Goal: Book appointment/travel/reservation

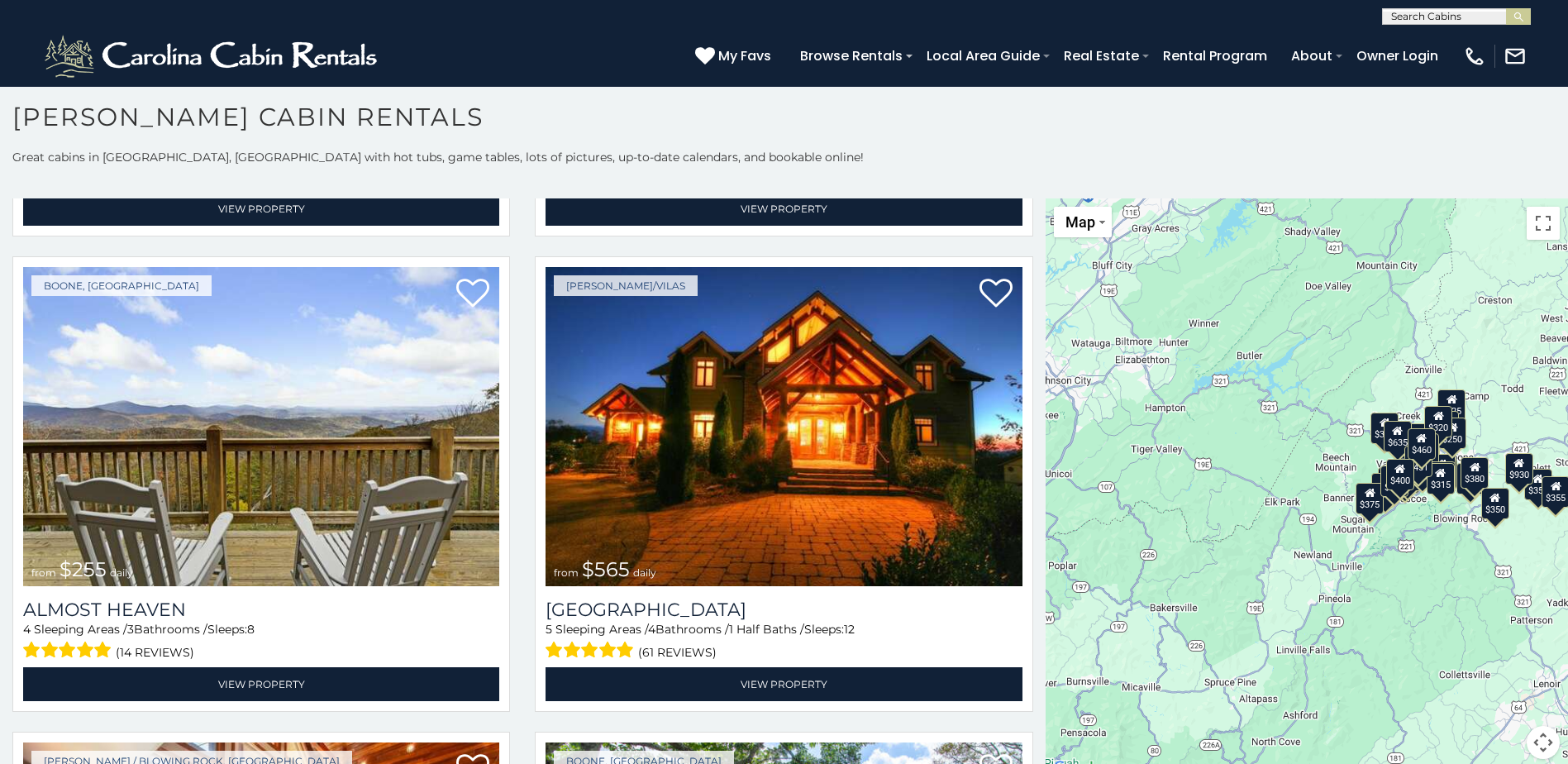
scroll to position [3816, 0]
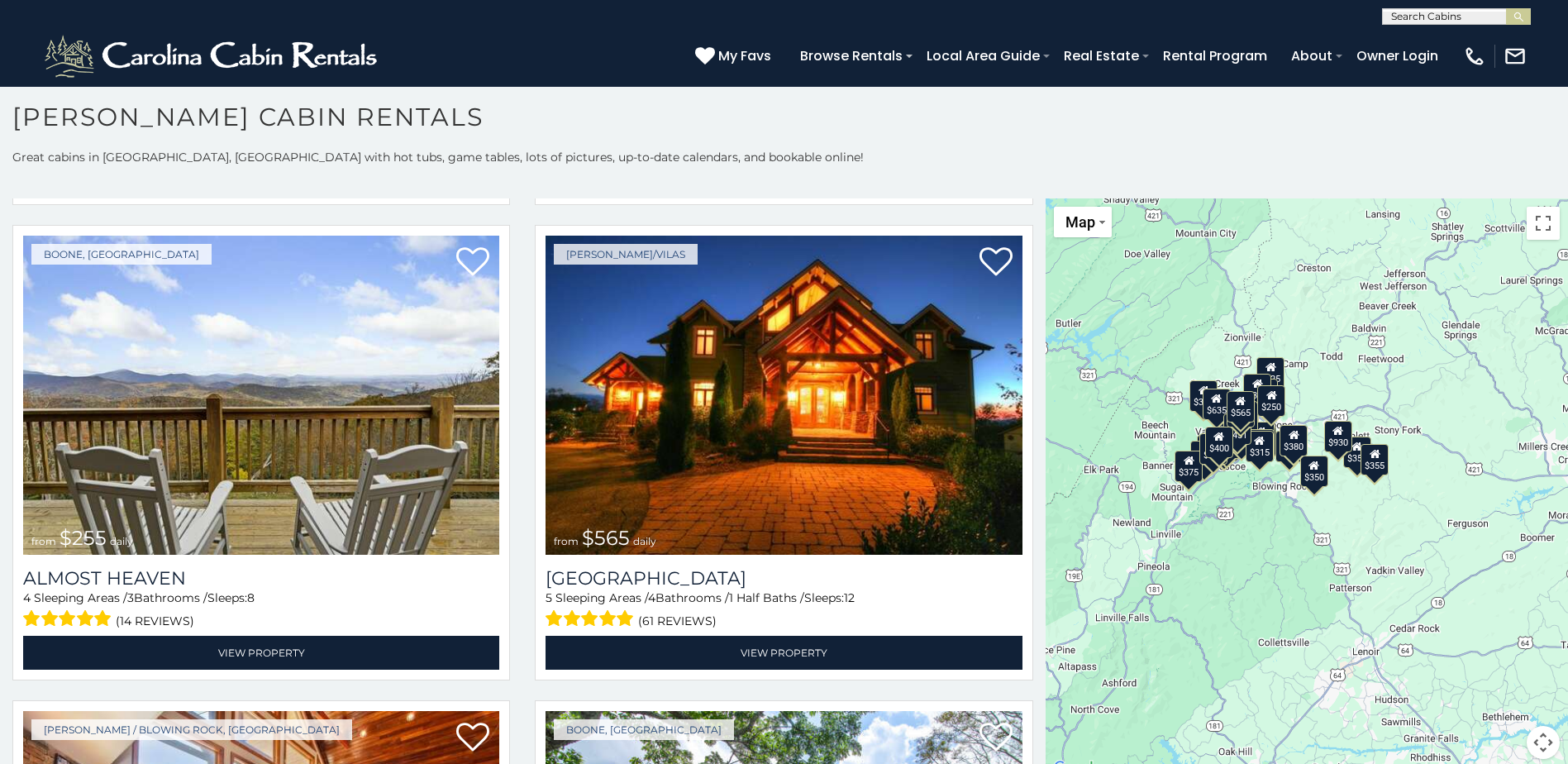
drag, startPoint x: 1325, startPoint y: 350, endPoint x: 1142, endPoint y: 317, distance: 186.0
click at [1142, 317] on div "$349 $480 $525 $315 $355 $635 $675 $930 $400 $451 $330 $400 $485 $460 $395 $695…" at bounding box center [1307, 488] width 522 height 581
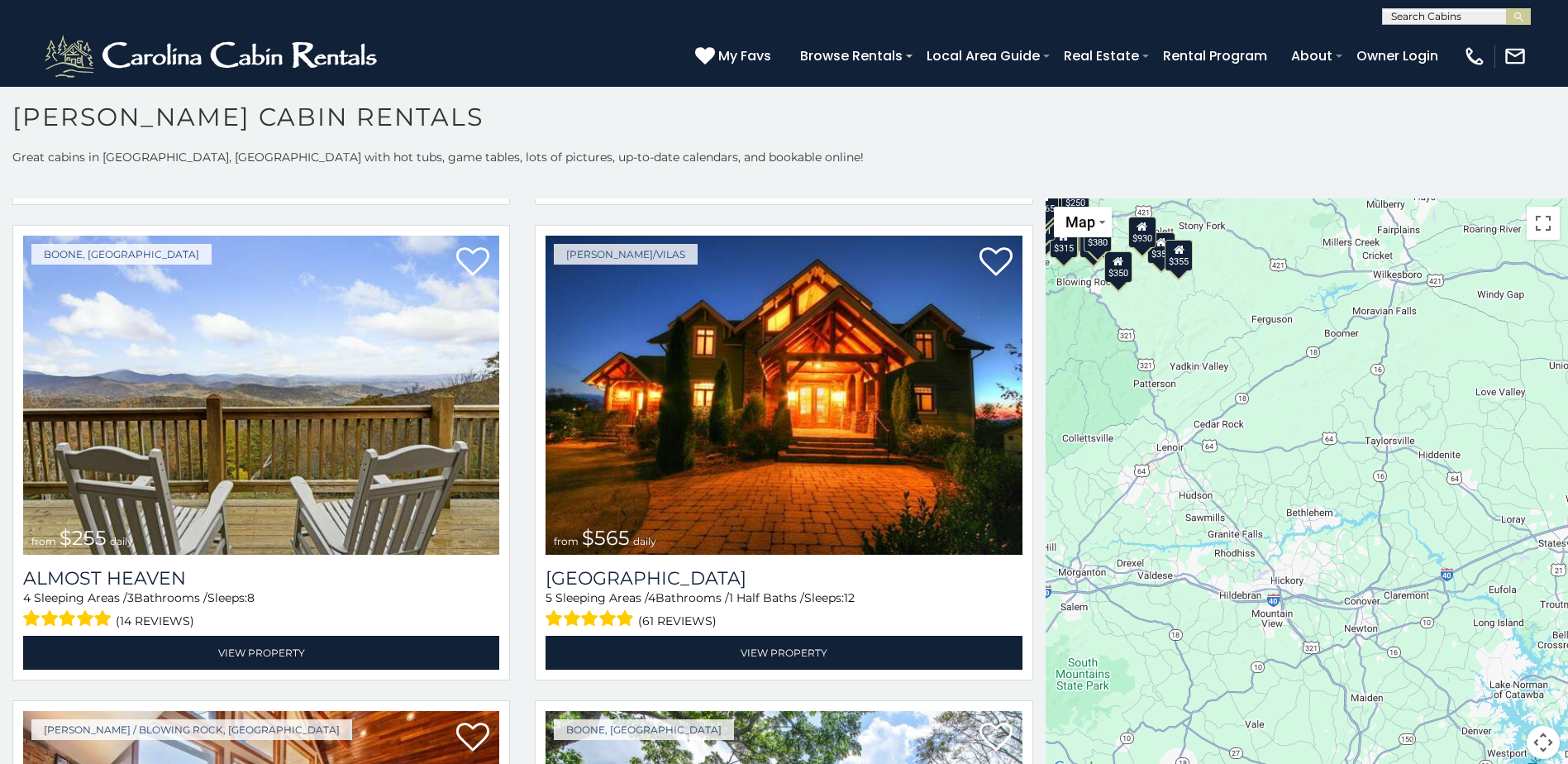
drag, startPoint x: 1436, startPoint y: 526, endPoint x: 1239, endPoint y: 343, distance: 268.9
click at [1239, 343] on div "$349 $480 $525 $315 $355 $635 $675 $930 $400 $451 $330 $400 $485 $460 $395 $695…" at bounding box center [1307, 488] width 522 height 581
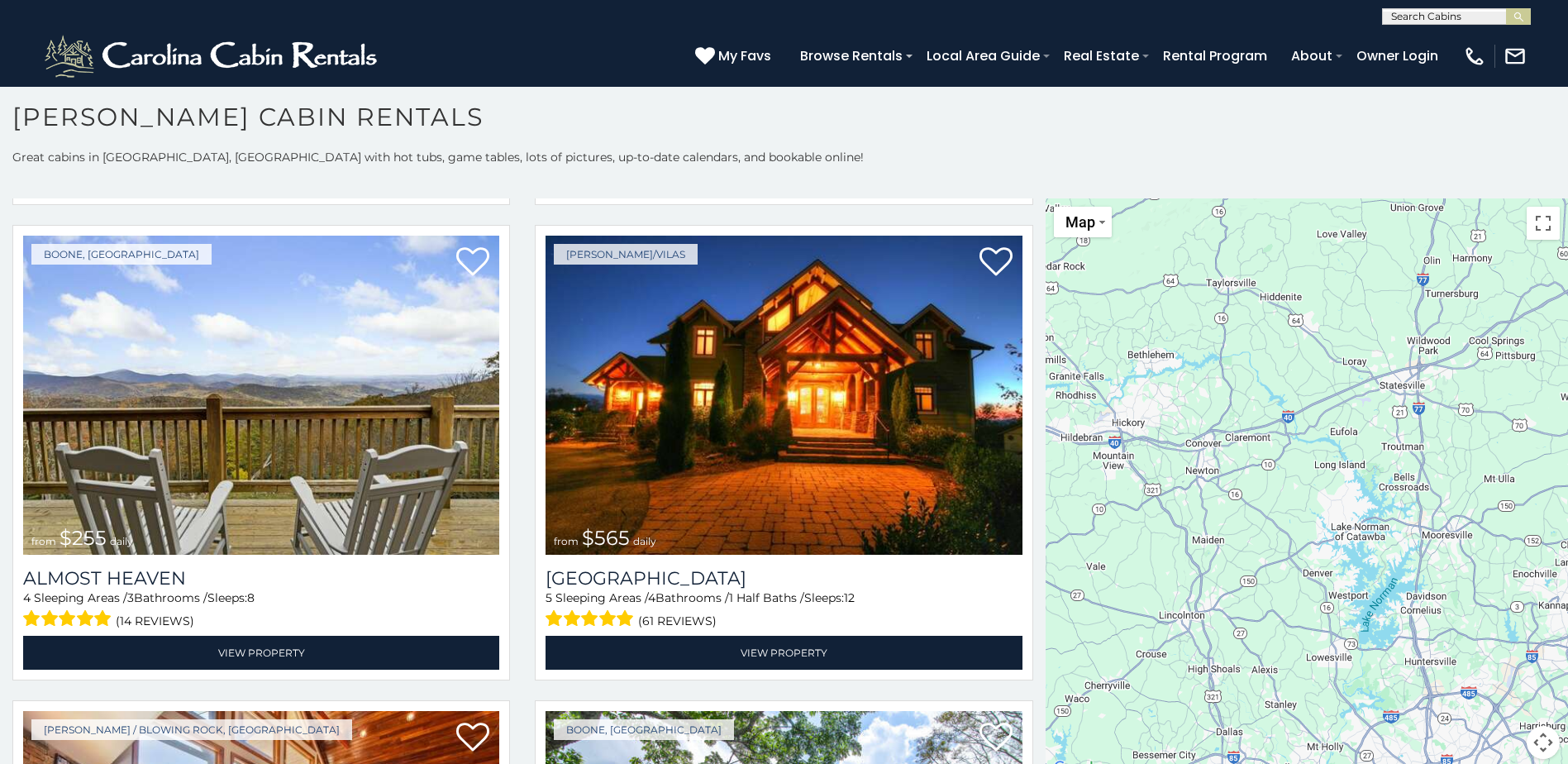
drag, startPoint x: 1373, startPoint y: 519, endPoint x: 1517, endPoint y: 505, distance: 144.7
click at [1476, 476] on div "$349 $480 $525 $315 $355 $635 $675 $930 $400 $451 $330 $400 $485 $460 $395 $695…" at bounding box center [1307, 488] width 522 height 581
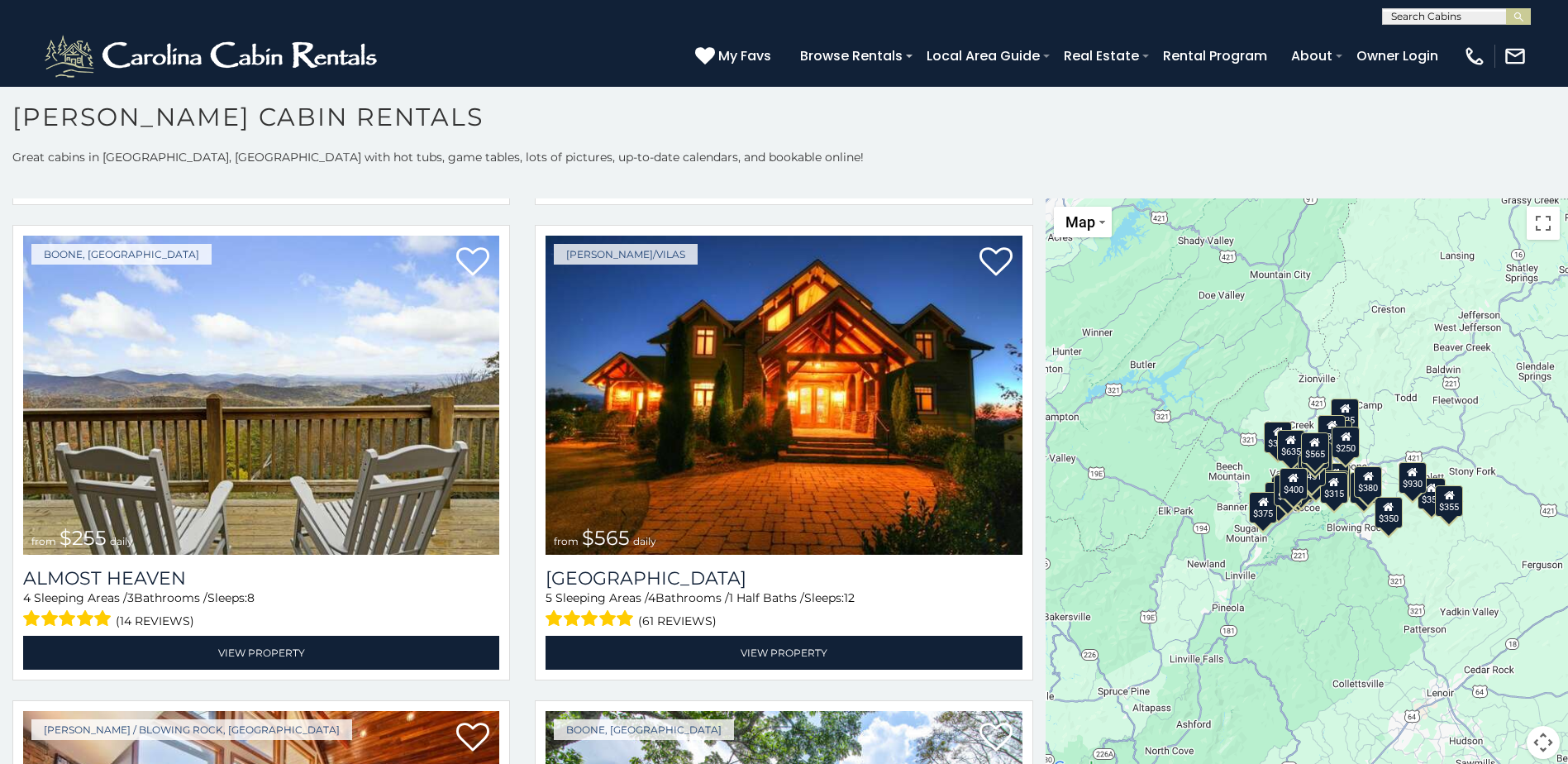
drag, startPoint x: 1197, startPoint y: 375, endPoint x: 1271, endPoint y: 618, distance: 254.0
click at [1271, 618] on div "$349 $480 $525 $315 $355 $635 $675 $930 $400 $451 $330 $400 $485 $460 $395 $695…" at bounding box center [1307, 488] width 522 height 581
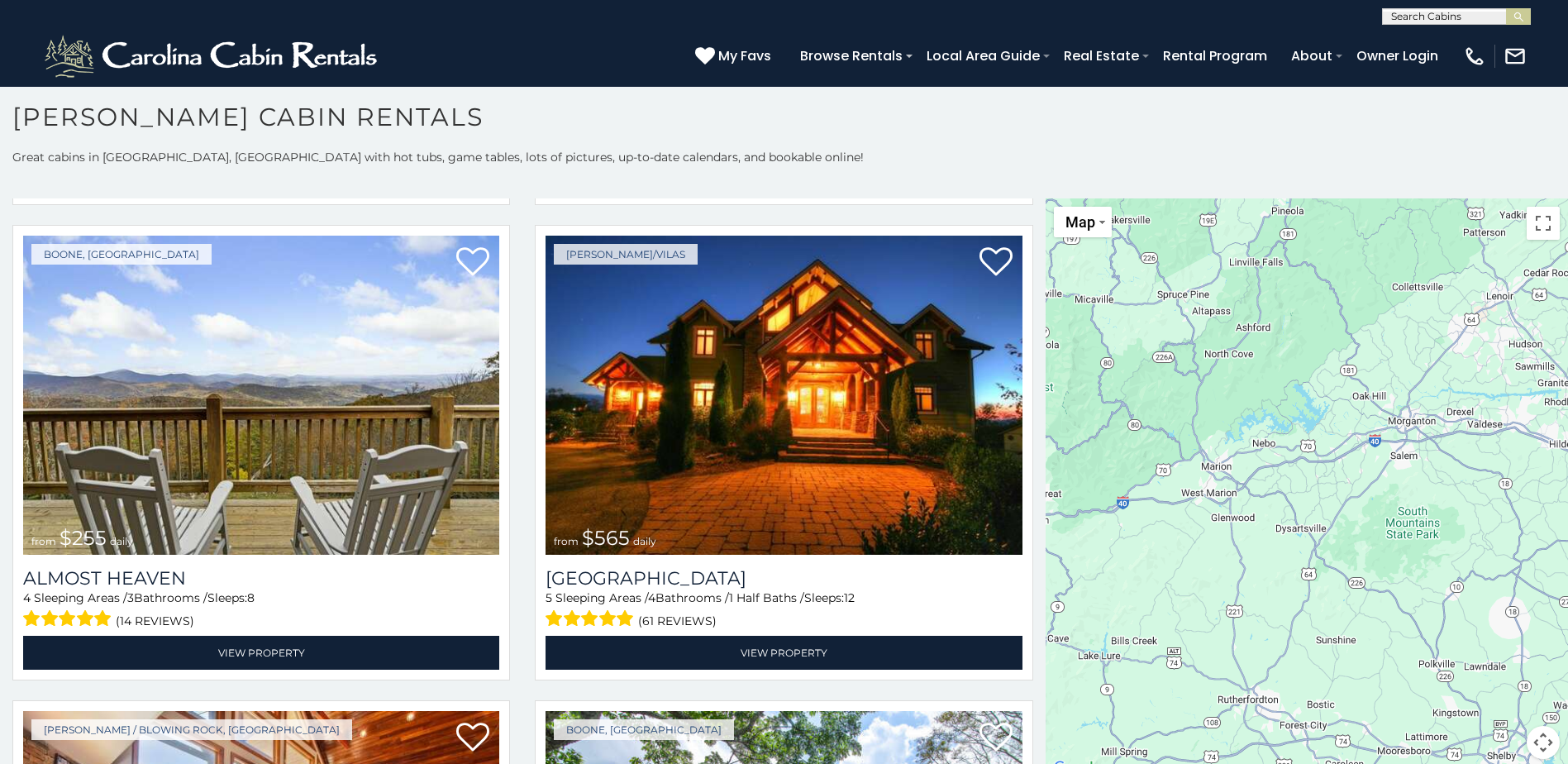
drag, startPoint x: 1285, startPoint y: 618, endPoint x: 1333, endPoint y: 273, distance: 348.3
click at [1333, 273] on div "$349 $480 $525 $315 $355 $635 $675 $930 $400 $451 $330 $400 $485 $460 $395 $695…" at bounding box center [1307, 488] width 522 height 581
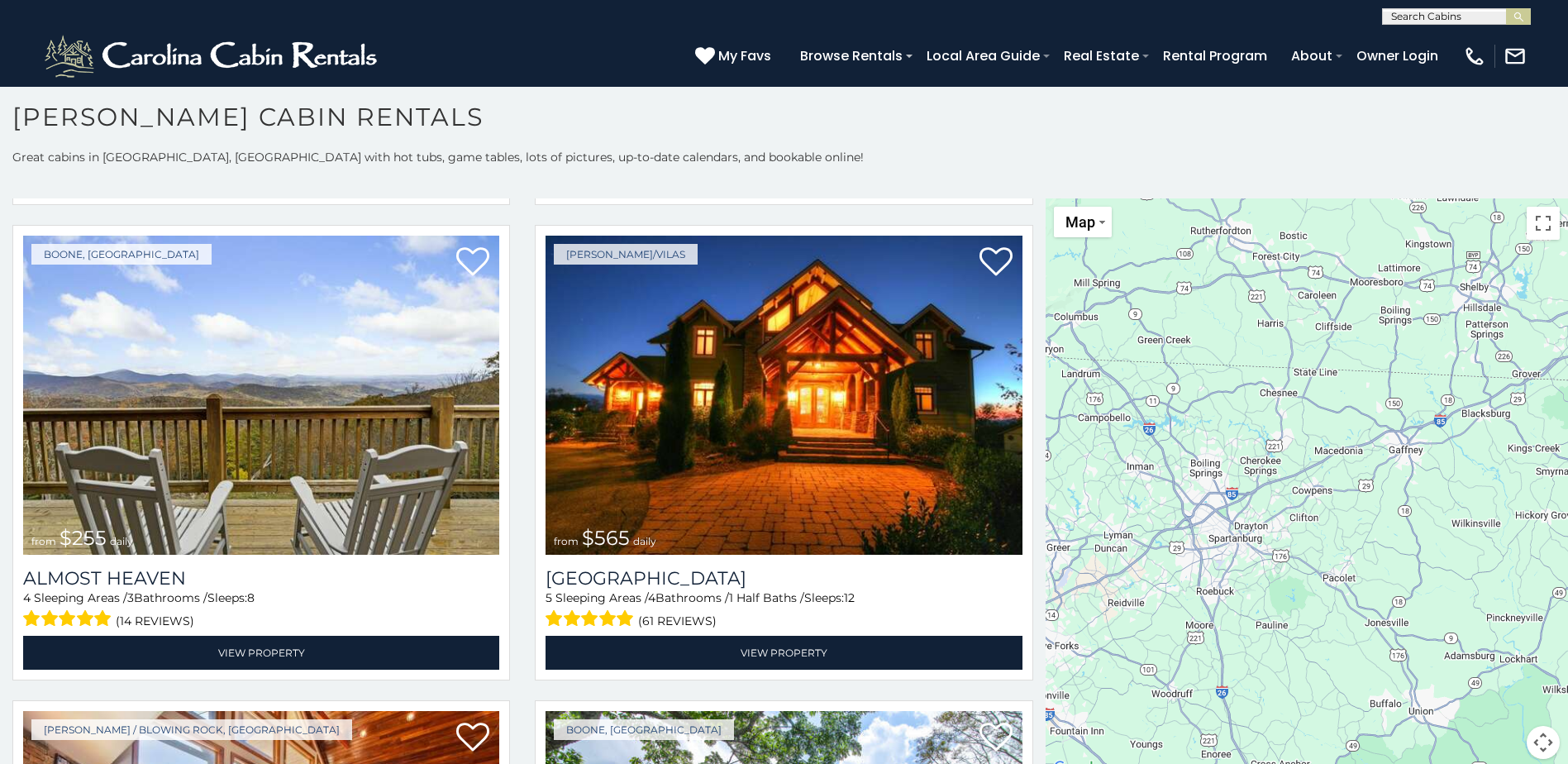
drag, startPoint x: 1359, startPoint y: 712, endPoint x: 1333, endPoint y: 254, distance: 458.7
click at [1333, 254] on div "$349 $480 $525 $315 $355 $635 $675 $930 $400 $451 $330 $400 $485 $460 $395 $695…" at bounding box center [1307, 488] width 522 height 581
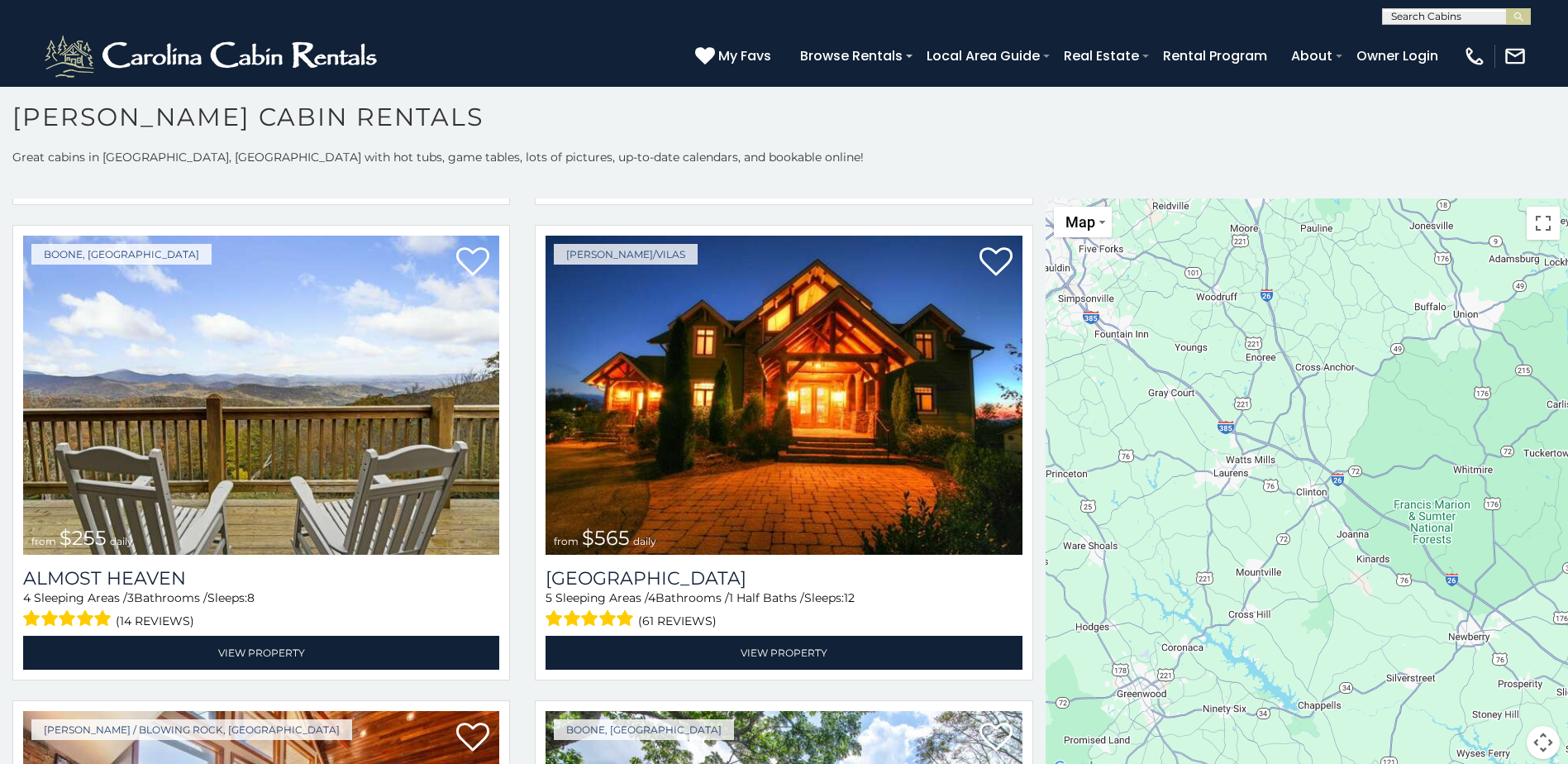
drag, startPoint x: 1299, startPoint y: 635, endPoint x: 1335, endPoint y: 321, distance: 316.1
click at [1335, 321] on div "$349 $480 $525 $315 $355 $635 $675 $930 $400 $451 $330 $400 $485 $460 $395 $695…" at bounding box center [1307, 488] width 522 height 581
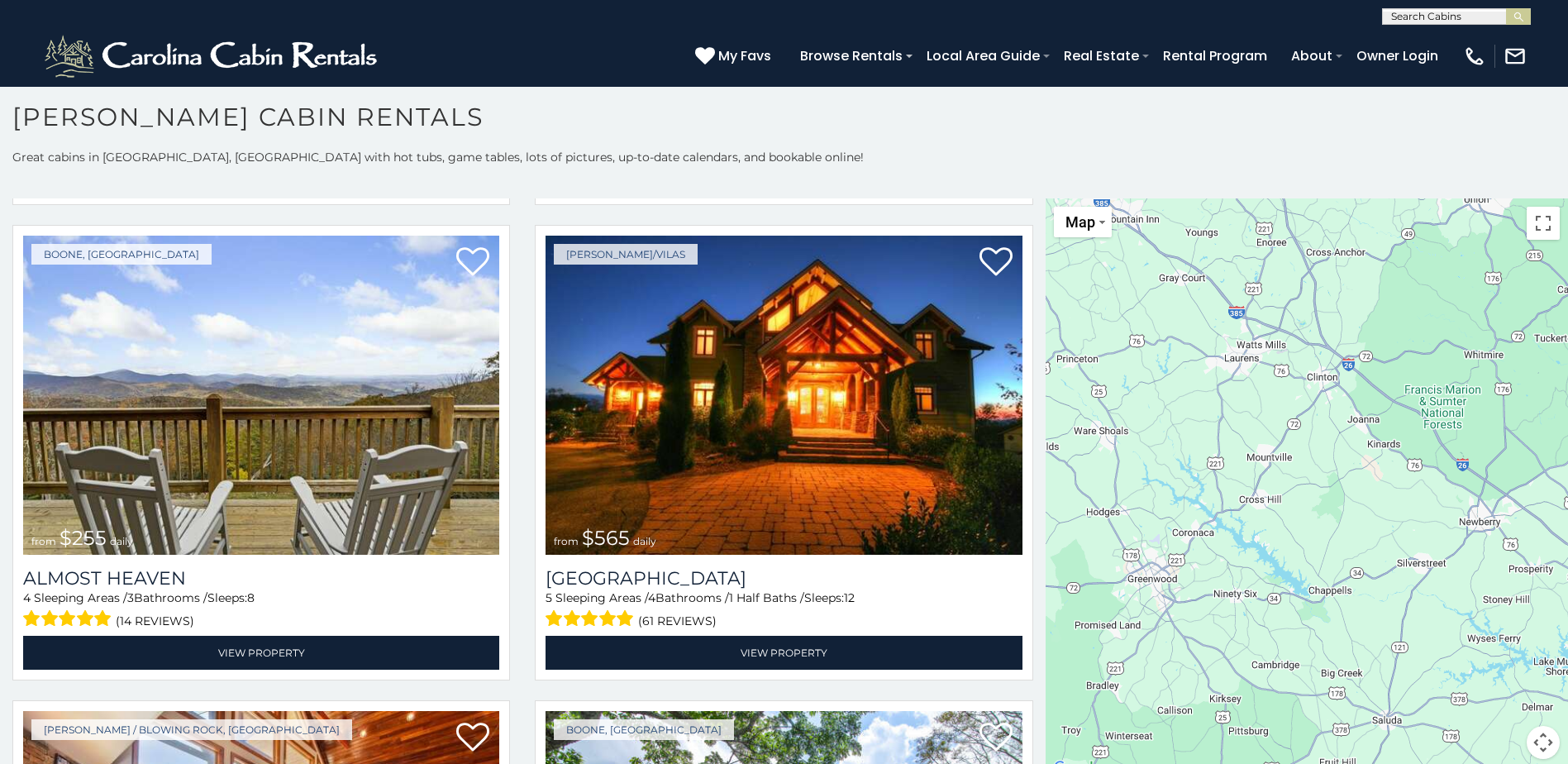
drag, startPoint x: 1310, startPoint y: 555, endPoint x: 1327, endPoint y: 406, distance: 150.0
click at [1327, 408] on div "$349 $480 $525 $315 $355 $635 $675 $930 $400 $451 $330 $400 $485 $460 $395 $695…" at bounding box center [1307, 488] width 522 height 581
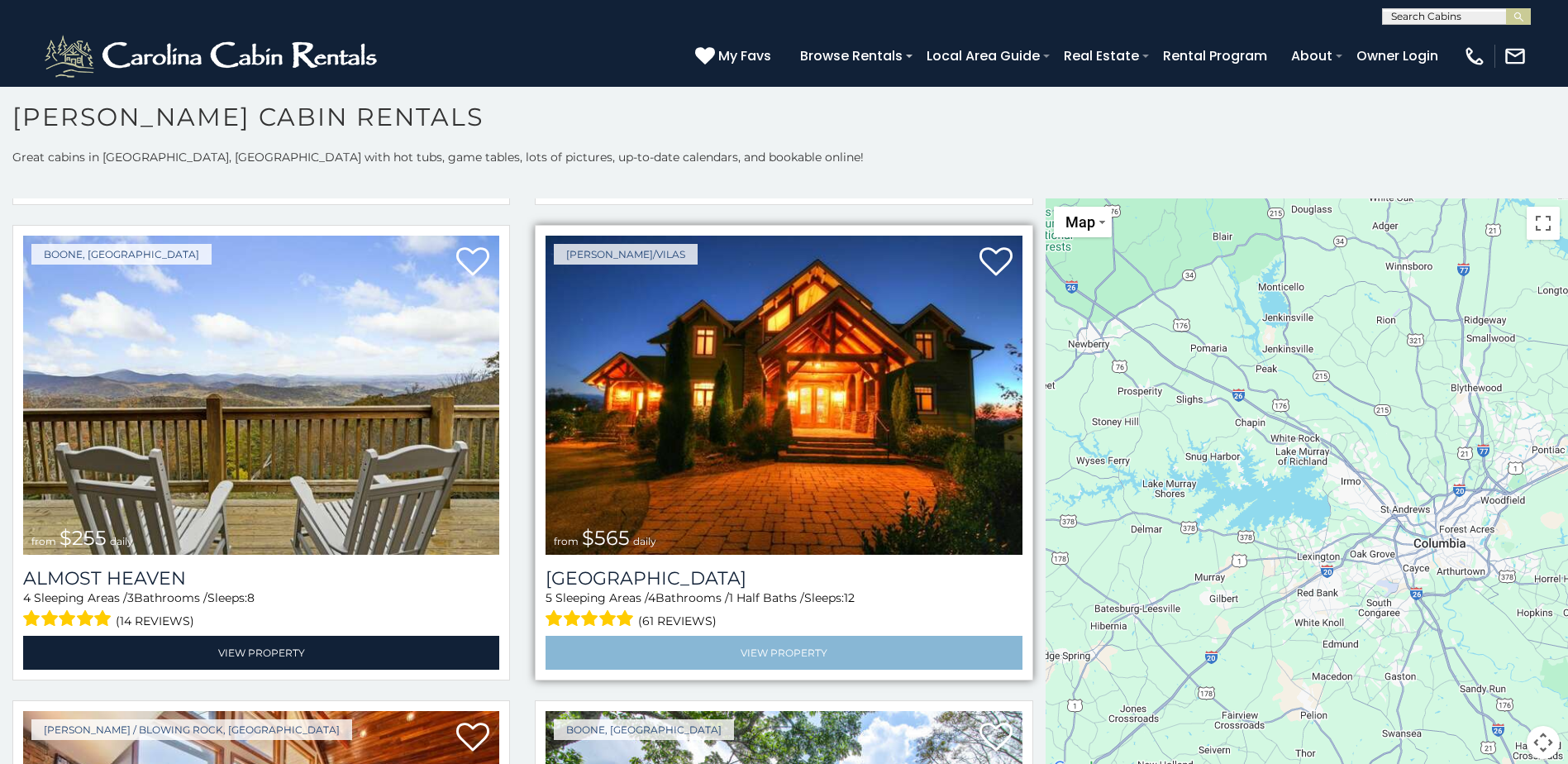
drag, startPoint x: 1401, startPoint y: 718, endPoint x: 1000, endPoint y: 612, distance: 414.8
click at [1000, 198] on main "**********" at bounding box center [784, 198] width 1568 height 0
